Goal: Information Seeking & Learning: Learn about a topic

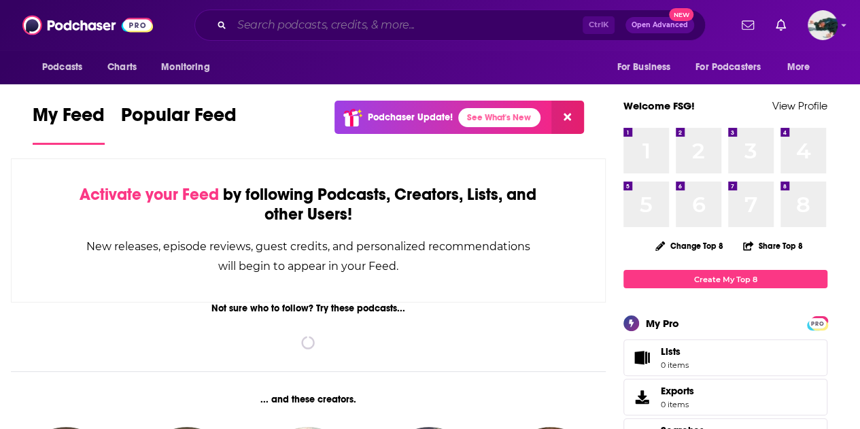
click at [310, 24] on input "Search podcasts, credits, & more..." at bounding box center [407, 25] width 351 height 22
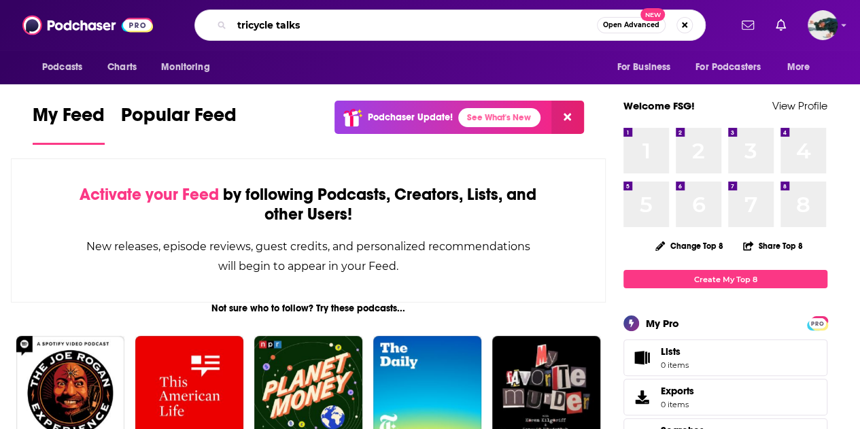
type input "tricycle talks"
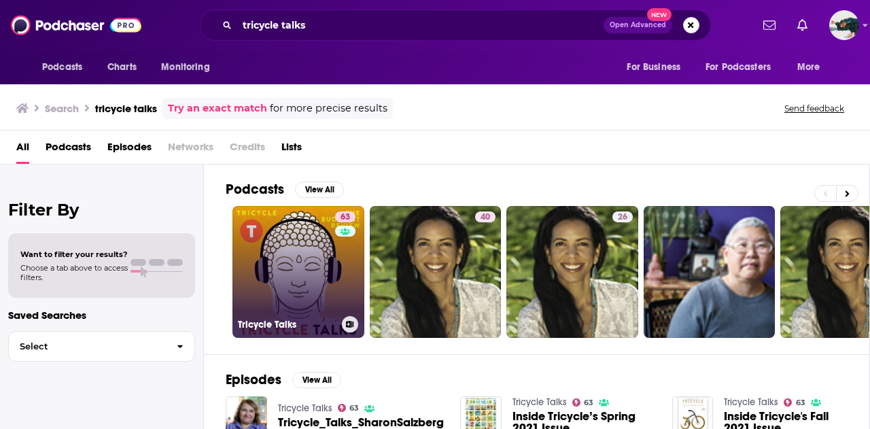
click at [280, 236] on link "63 Tricycle Talks" at bounding box center [299, 272] width 132 height 132
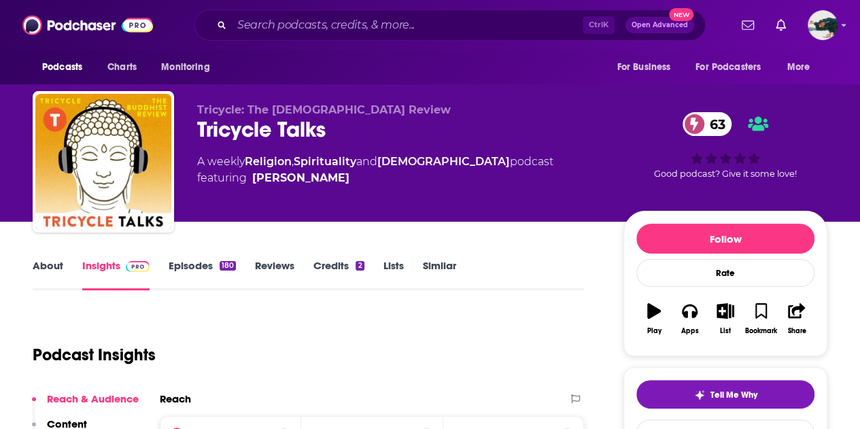
click at [113, 264] on link "Insights" at bounding box center [115, 274] width 67 height 31
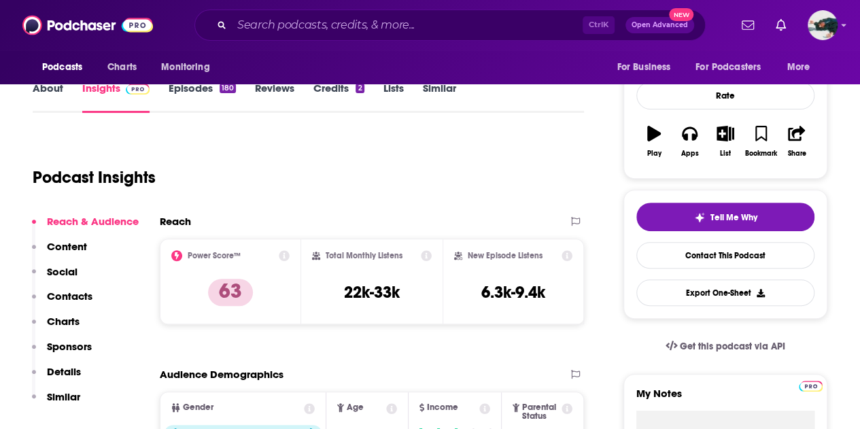
scroll to position [177, 0]
